Goal: Transaction & Acquisition: Purchase product/service

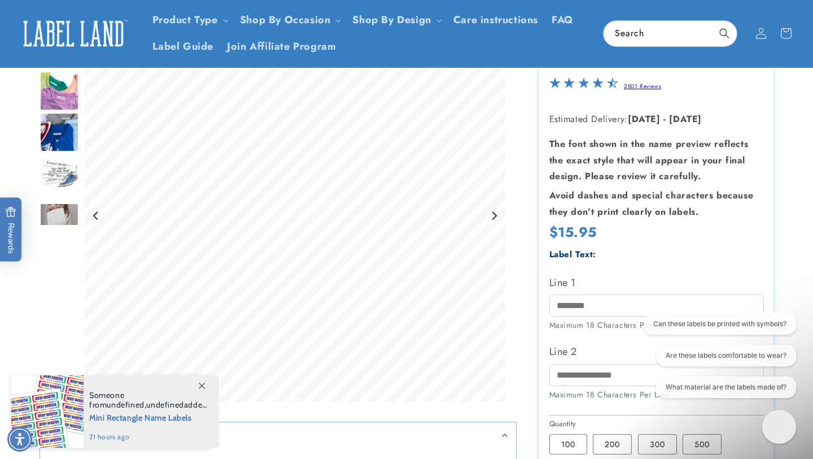
scroll to position [60, 0]
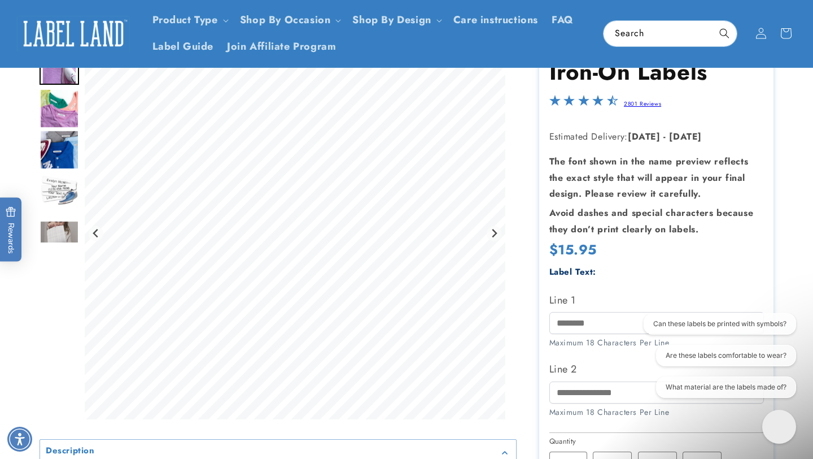
click at [59, 152] on img "Go to slide 3" at bounding box center [60, 150] width 40 height 40
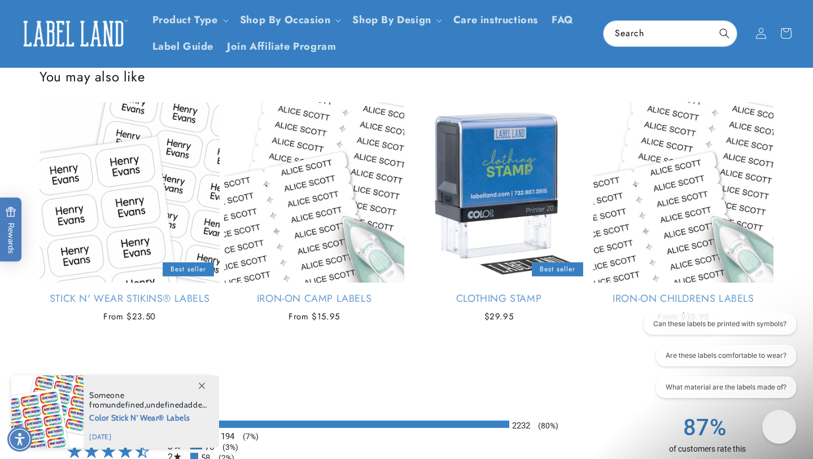
scroll to position [726, 0]
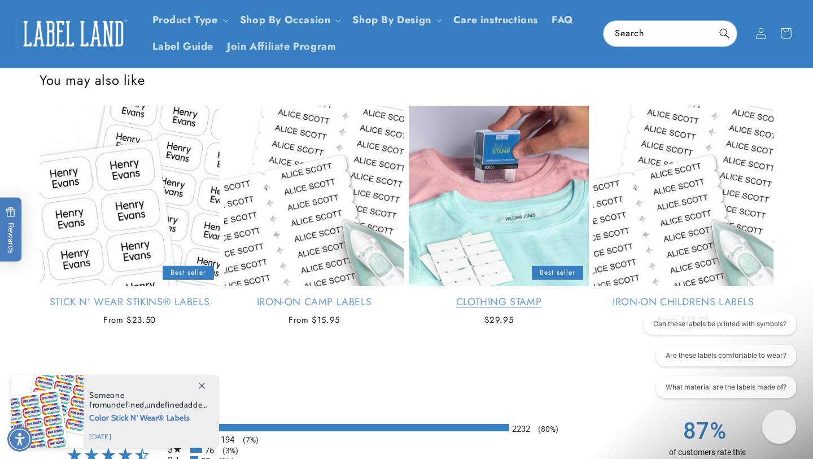
click at [513, 295] on link "Clothing Stamp" at bounding box center [499, 301] width 180 height 13
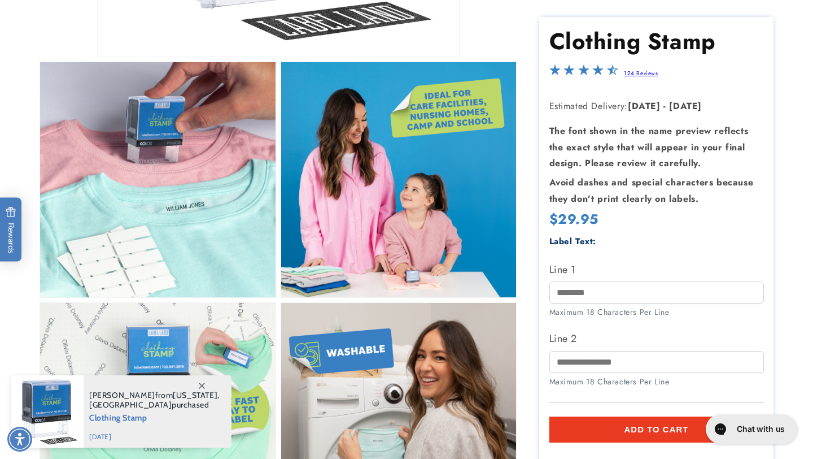
scroll to position [420, 0]
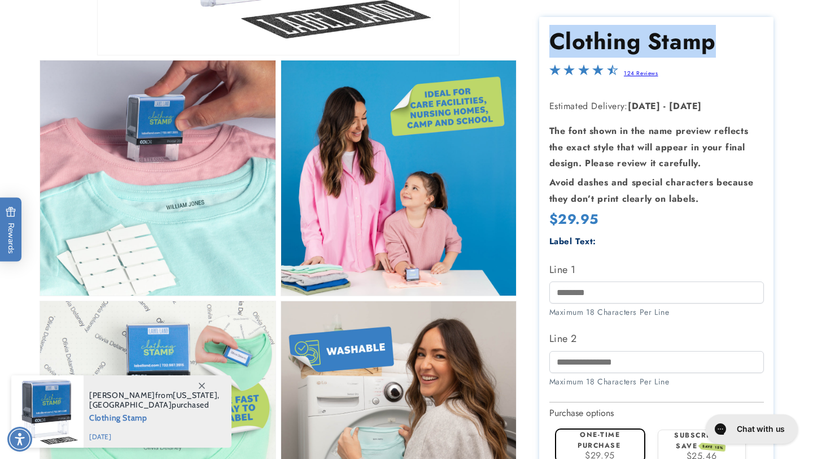
drag, startPoint x: 553, startPoint y: 43, endPoint x: 724, endPoint y: 51, distance: 170.7
click at [724, 51] on h1 "Clothing Stamp" at bounding box center [656, 41] width 215 height 29
copy h1 "Clothing Stamp"
